Goal: Information Seeking & Learning: Check status

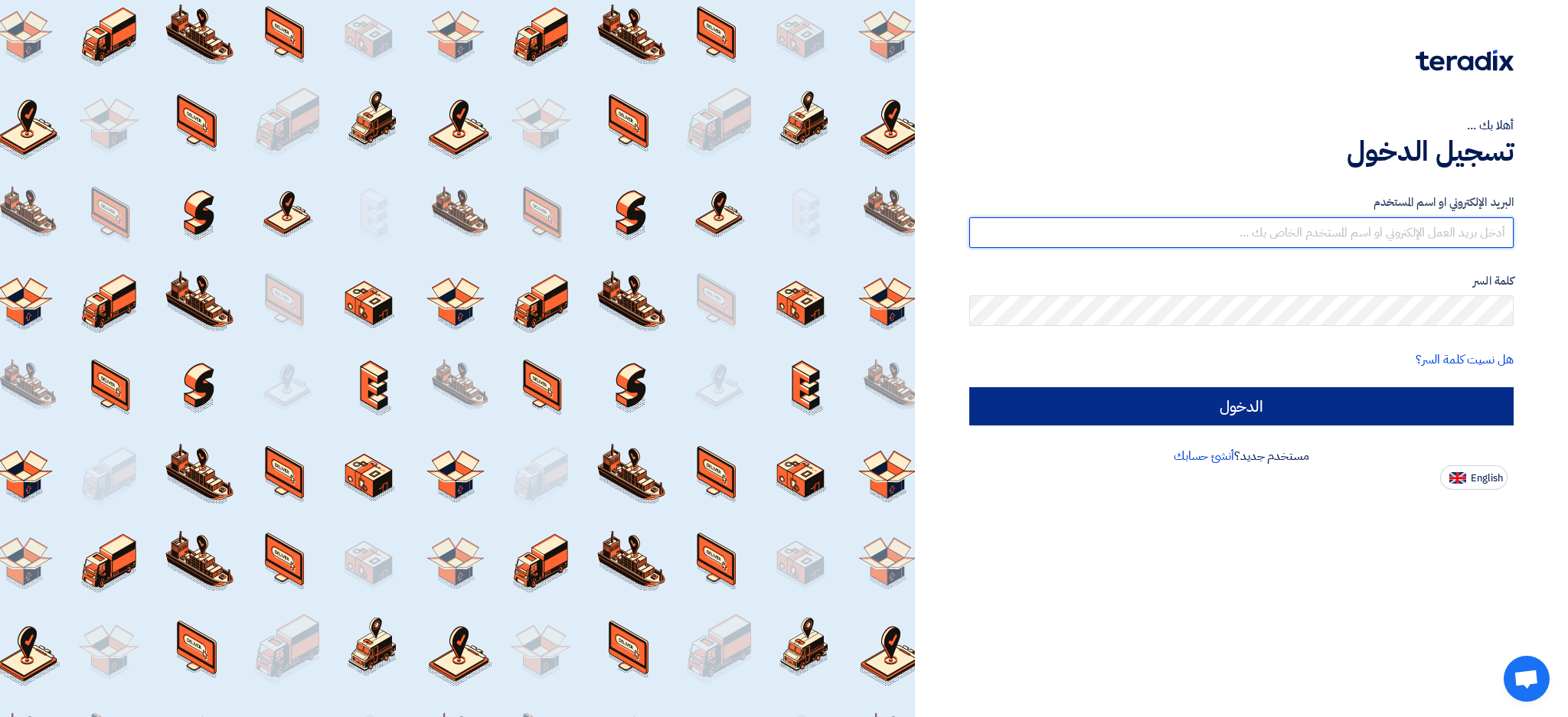
type input "[EMAIL_ADDRESS][DOMAIN_NAME]"
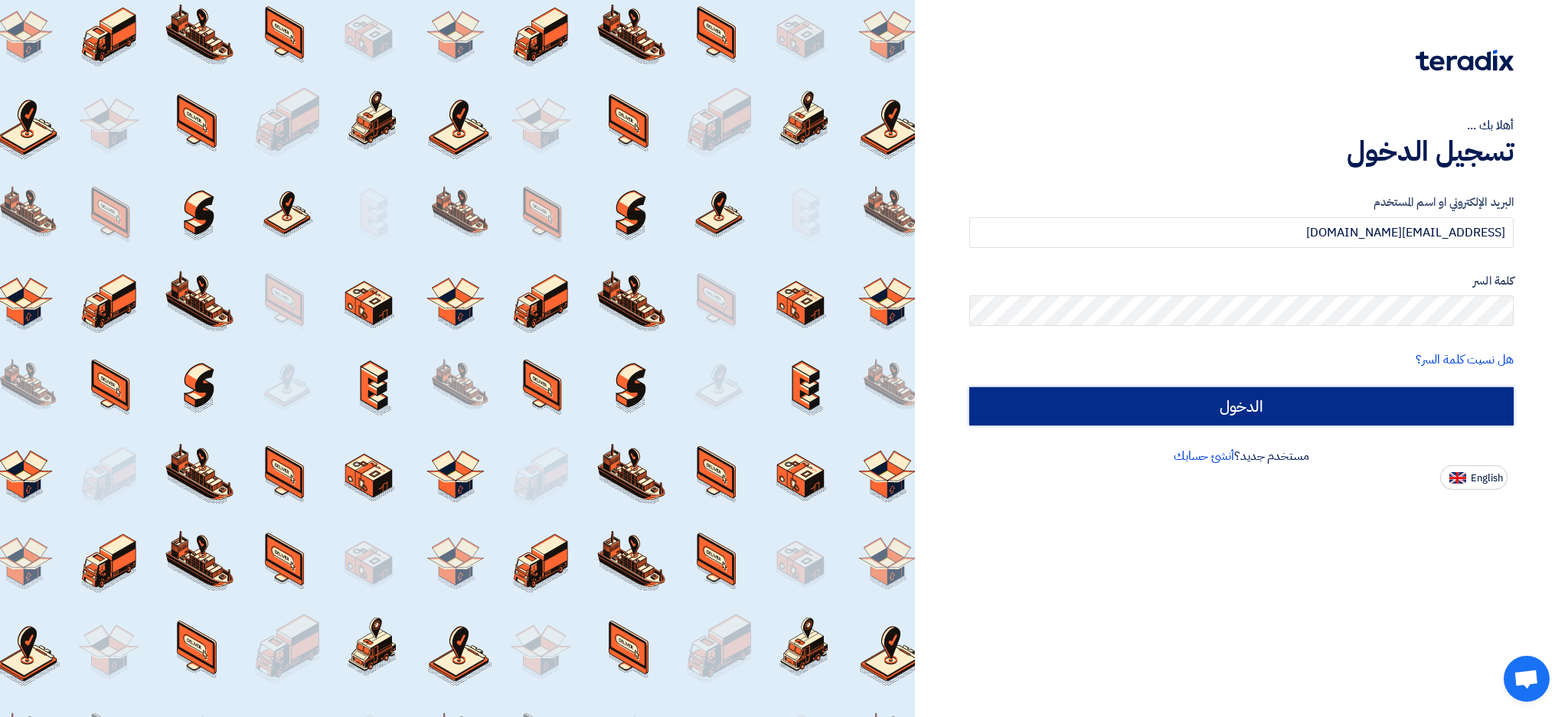
click at [1192, 396] on input "الدخول" at bounding box center [1241, 406] width 544 height 39
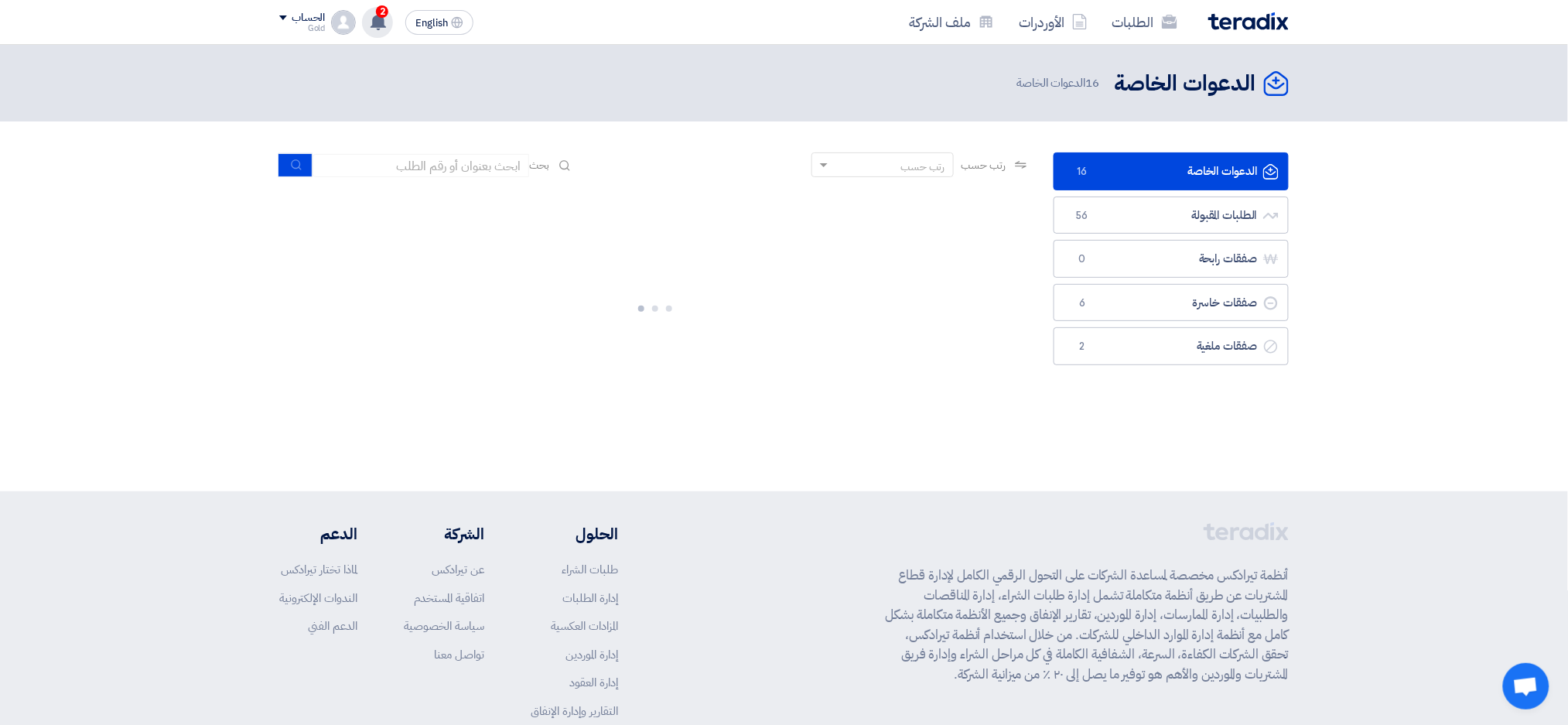
click at [378, 15] on span "2" at bounding box center [382, 12] width 12 height 12
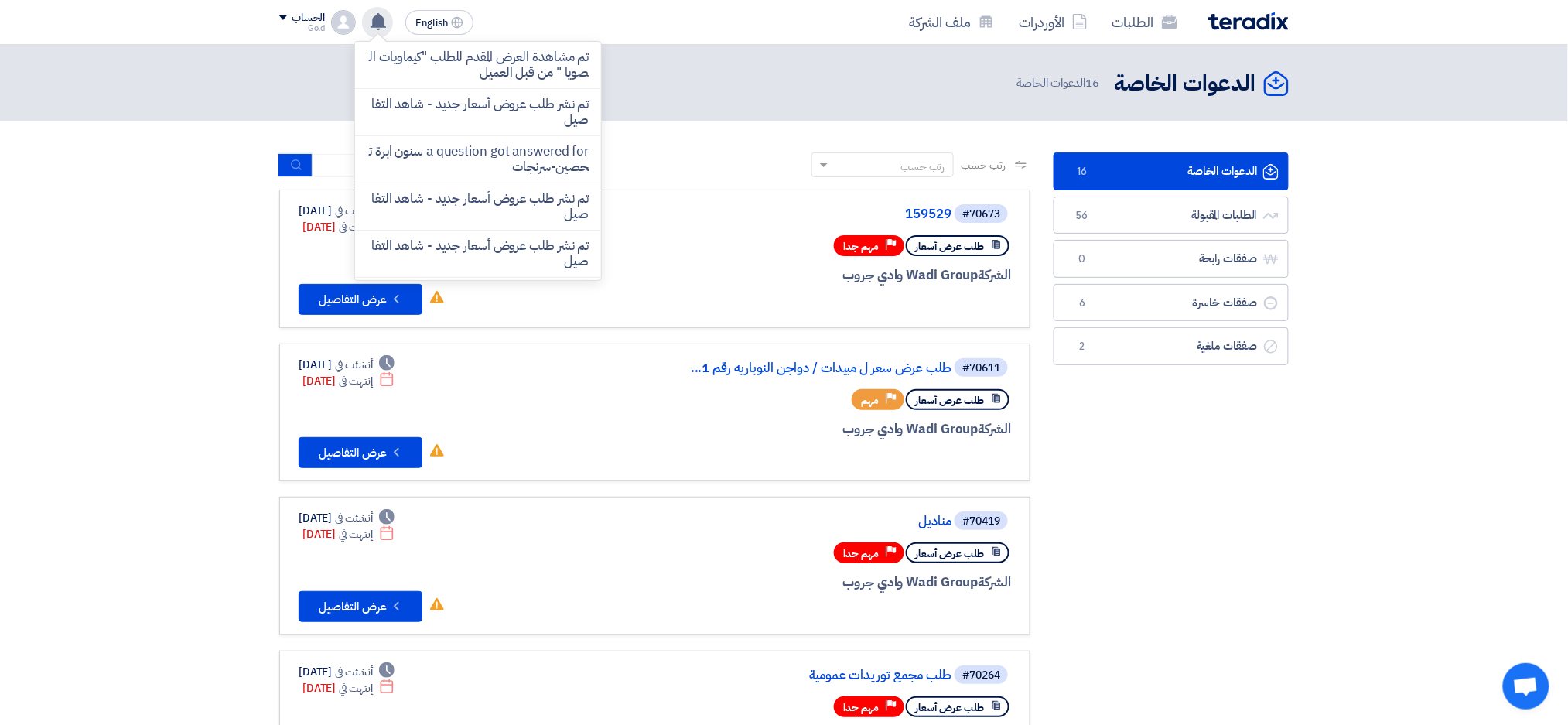
click at [626, 90] on div "الدعوات الخاصة الدعوات الخاصة 16 الدعوات الخاصة" at bounding box center [784, 83] width 1009 height 30
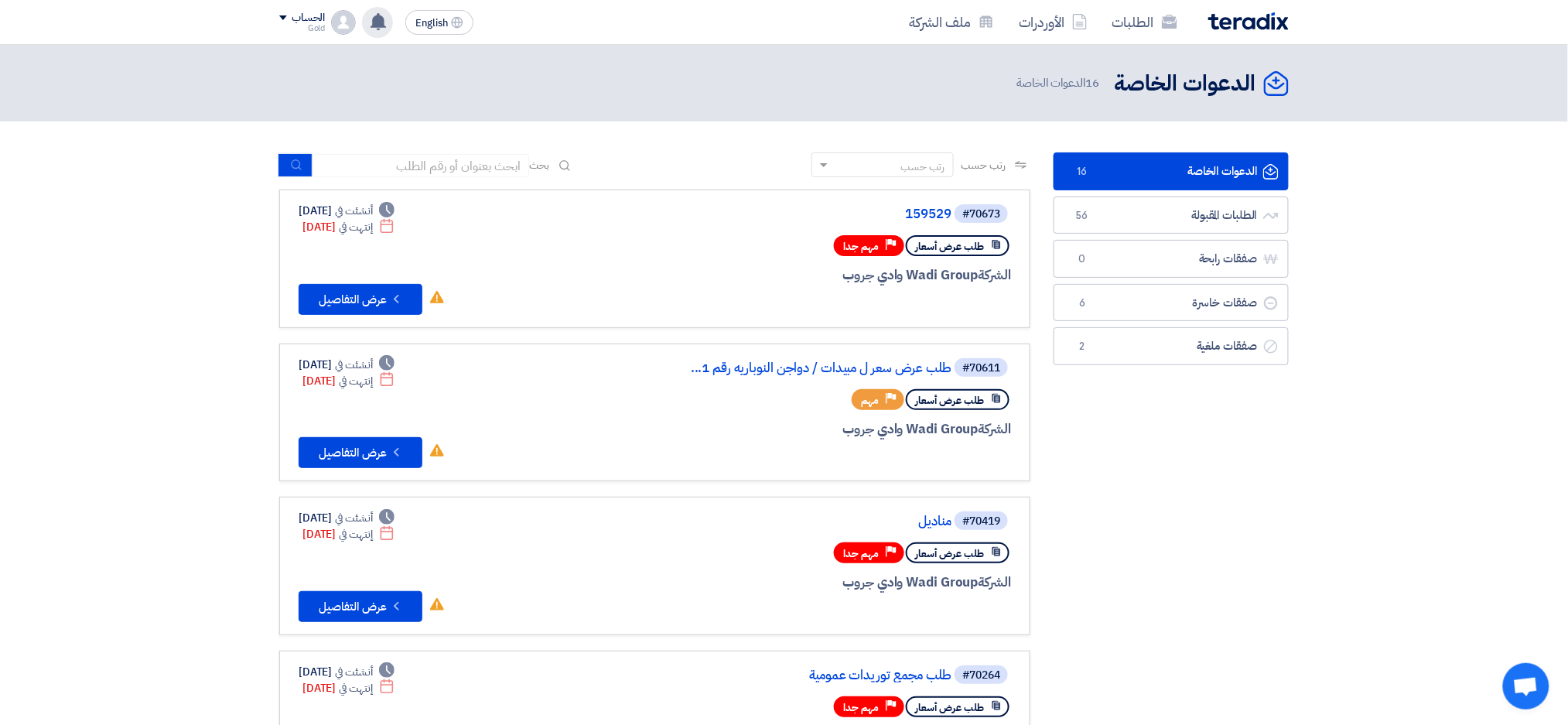
click at [370, 26] on icon at bounding box center [378, 21] width 17 height 17
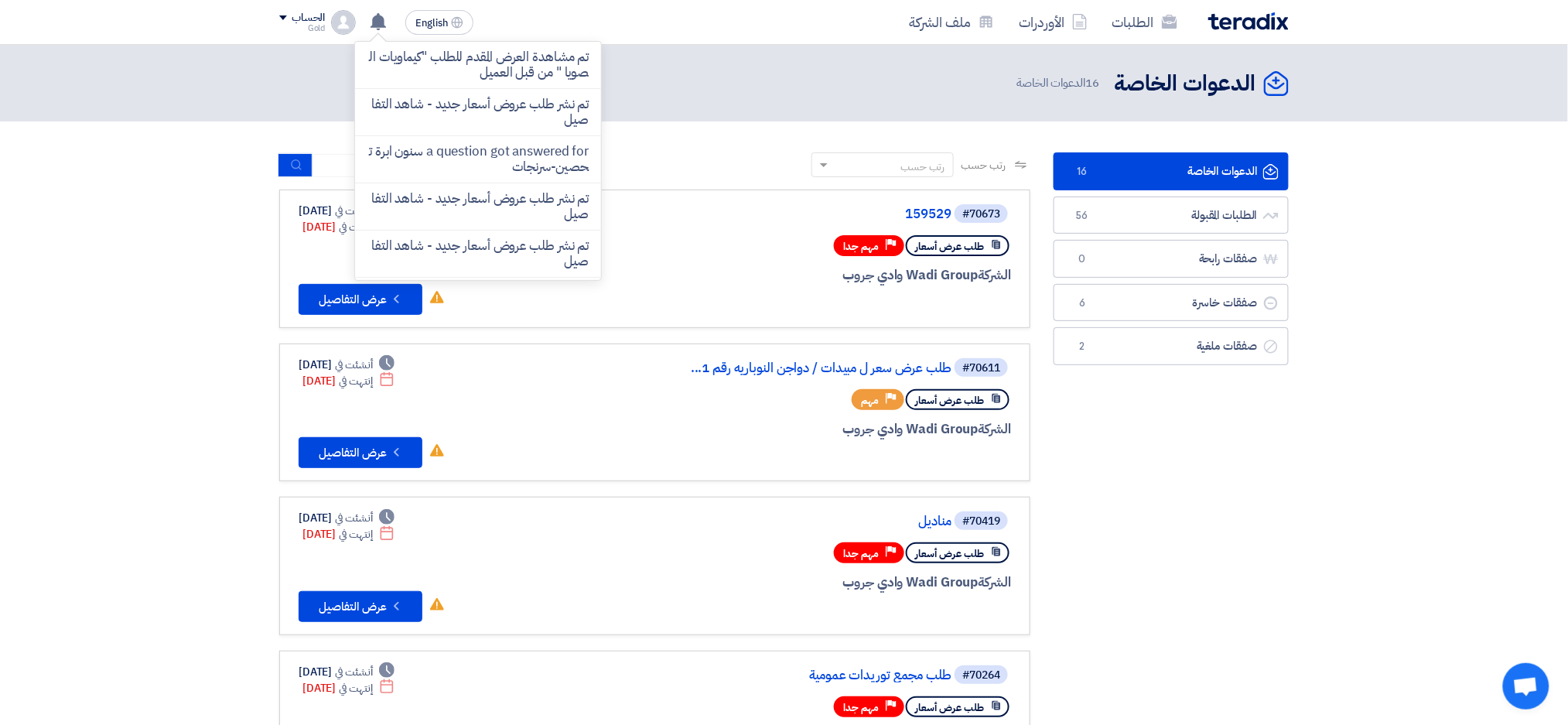
click at [616, 115] on header "الدعوات الخاصة الدعوات الخاصة 16 الدعوات الخاصة" at bounding box center [784, 83] width 1568 height 76
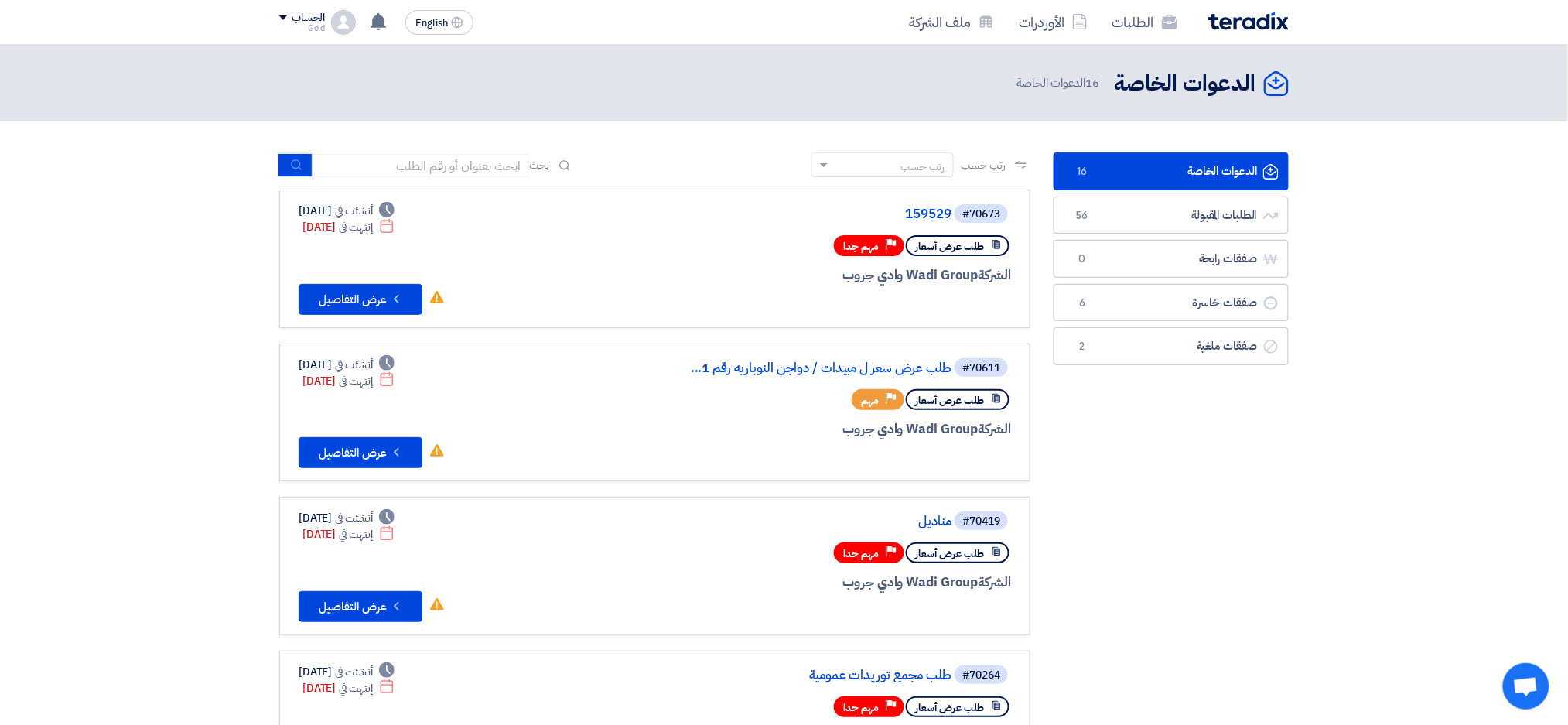
click at [393, 11] on app-header-notification-menu "تم مشاهدة العرض المقدم للطلب "كيماويات الصويا " من قبل العميل [DATE] تم نشر طلب…" at bounding box center [377, 22] width 43 height 31
click at [384, 11] on div "تم مشاهدة العرض المقدم للطلب "كيماويات الصويا " من قبل العميل [DATE] تم نشر طلب…" at bounding box center [377, 22] width 31 height 31
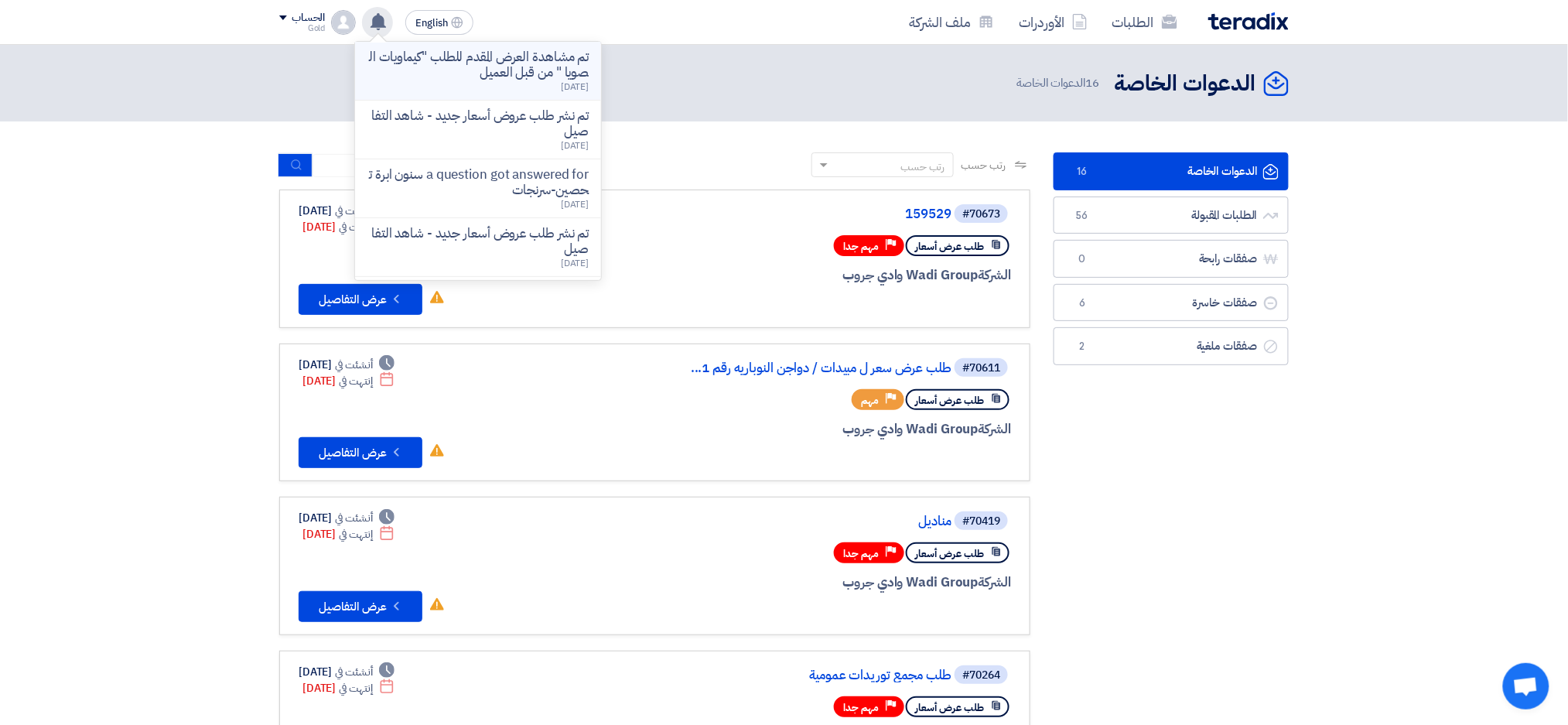
click at [435, 73] on p "تم مشاهدة العرض المقدم للطلب "كيماويات الصويا " من قبل العميل" at bounding box center [477, 65] width 221 height 31
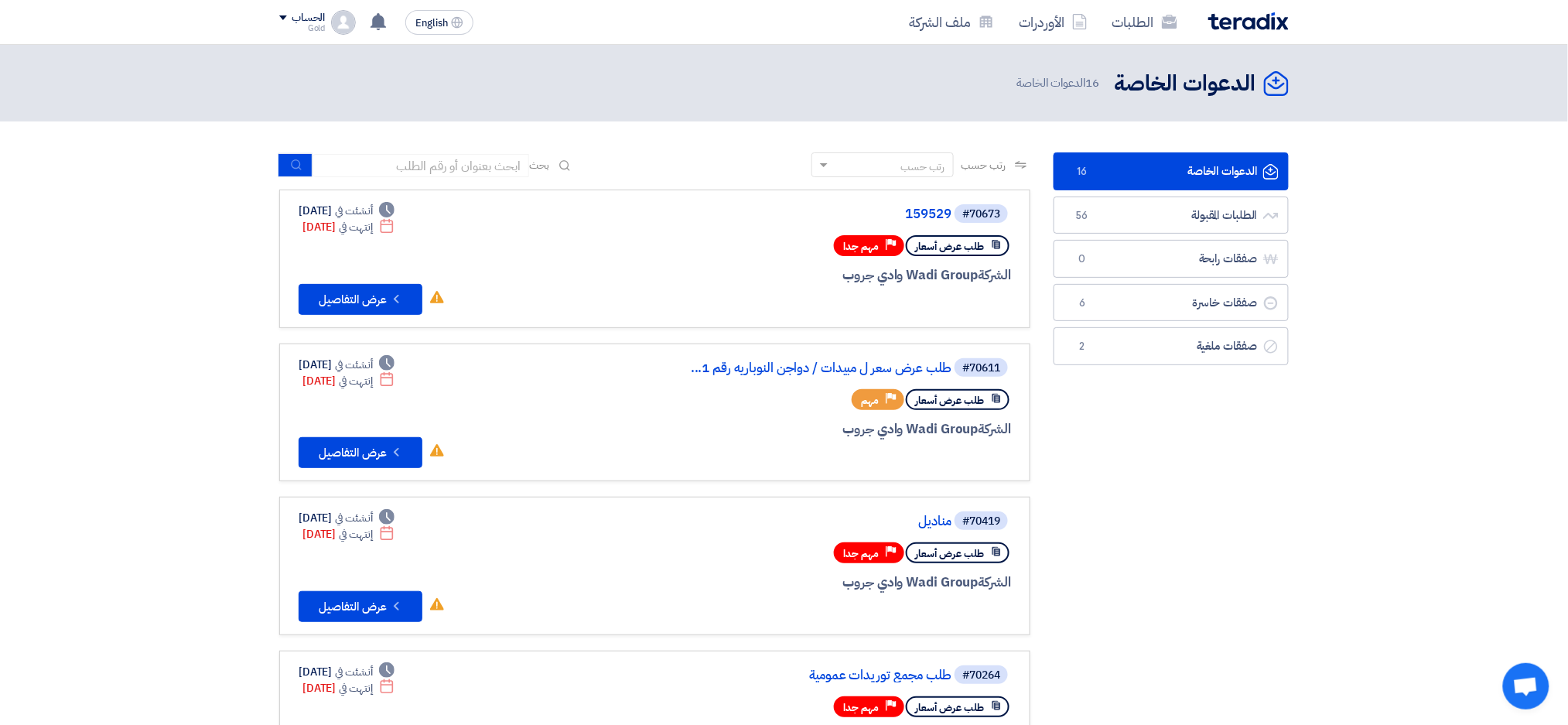
click at [287, 19] on div "الحساب" at bounding box center [302, 18] width 45 height 13
click at [1230, 21] on img at bounding box center [1248, 21] width 81 height 18
